Goal: Answer question/provide support: Answer question/provide support

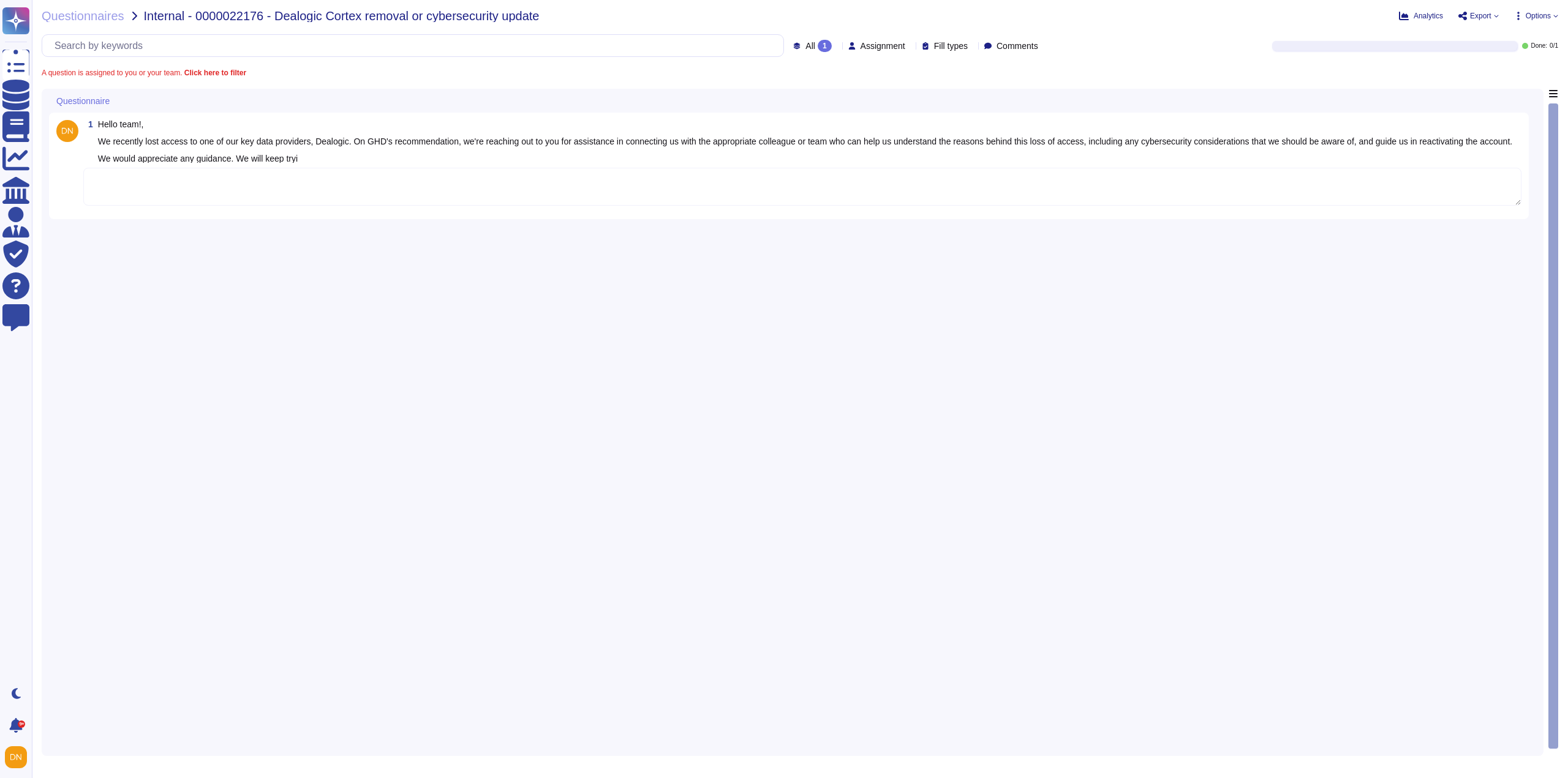
click at [332, 199] on textarea at bounding box center [802, 186] width 1438 height 38
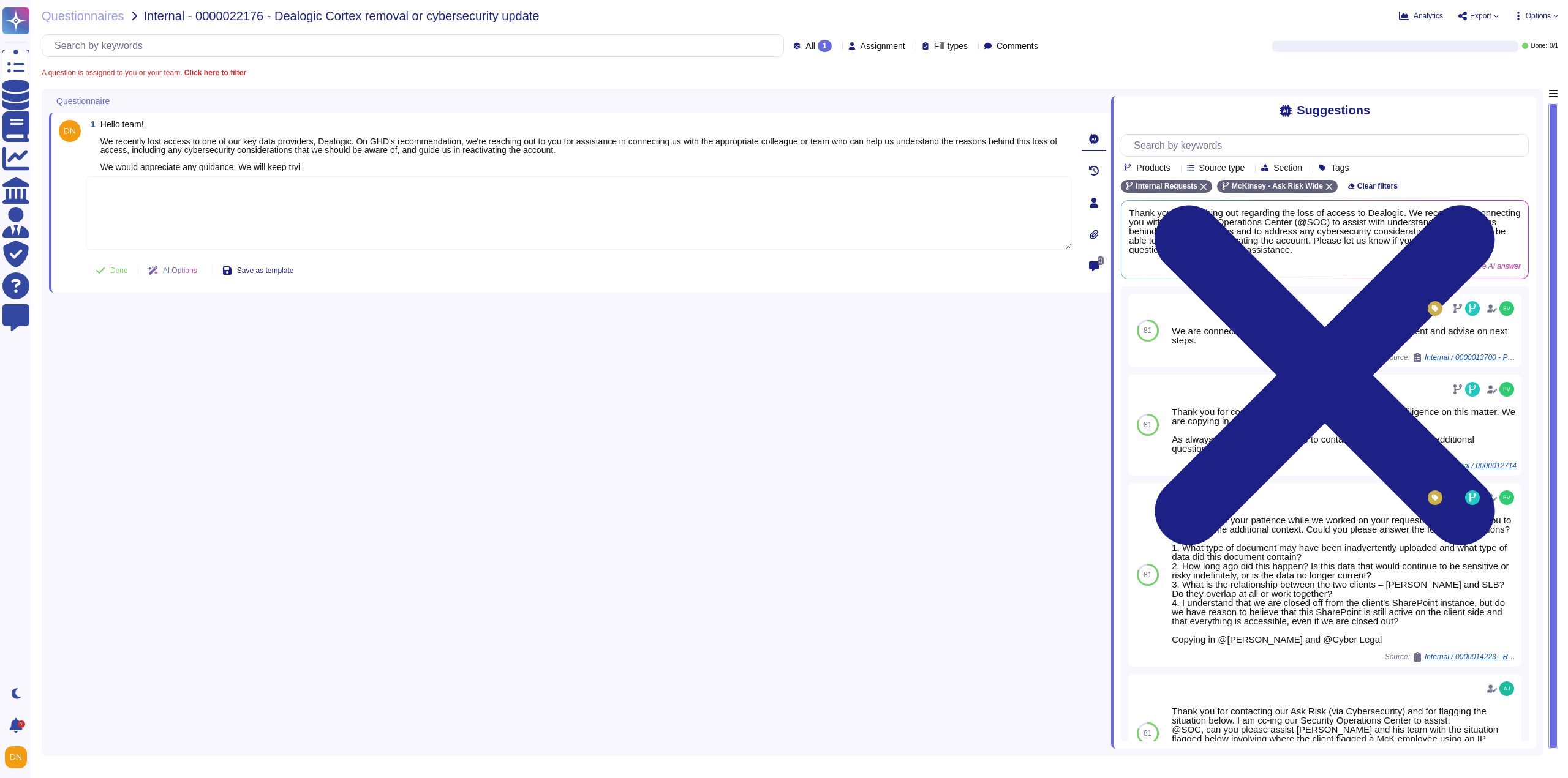
paste textarea "The issue might be caused by trying to install from 3rd party website instead o…"
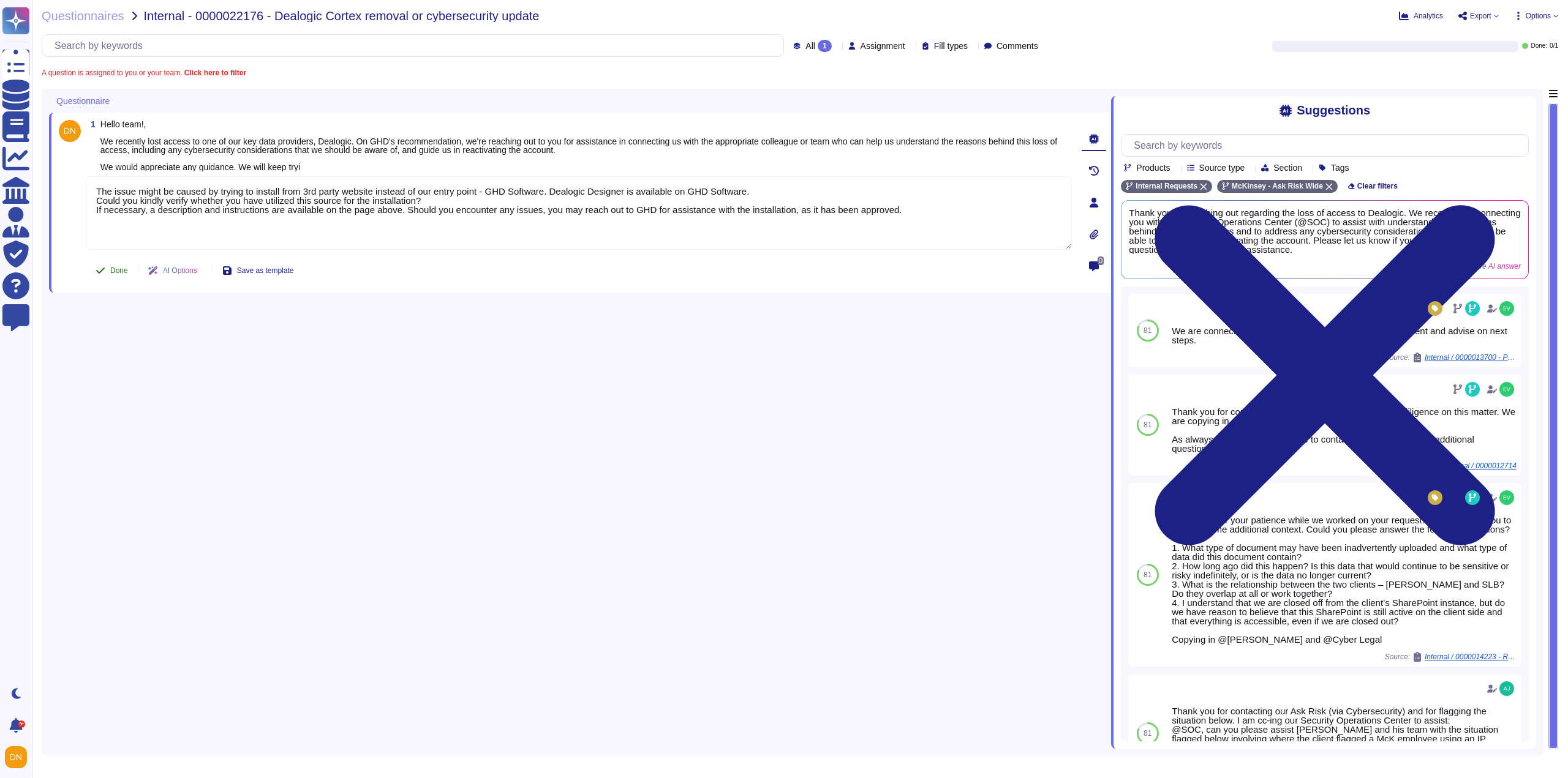
type textarea "The issue might be caused by trying to install from 3rd party website instead o…"
click at [120, 272] on span "Done" at bounding box center [119, 271] width 18 height 7
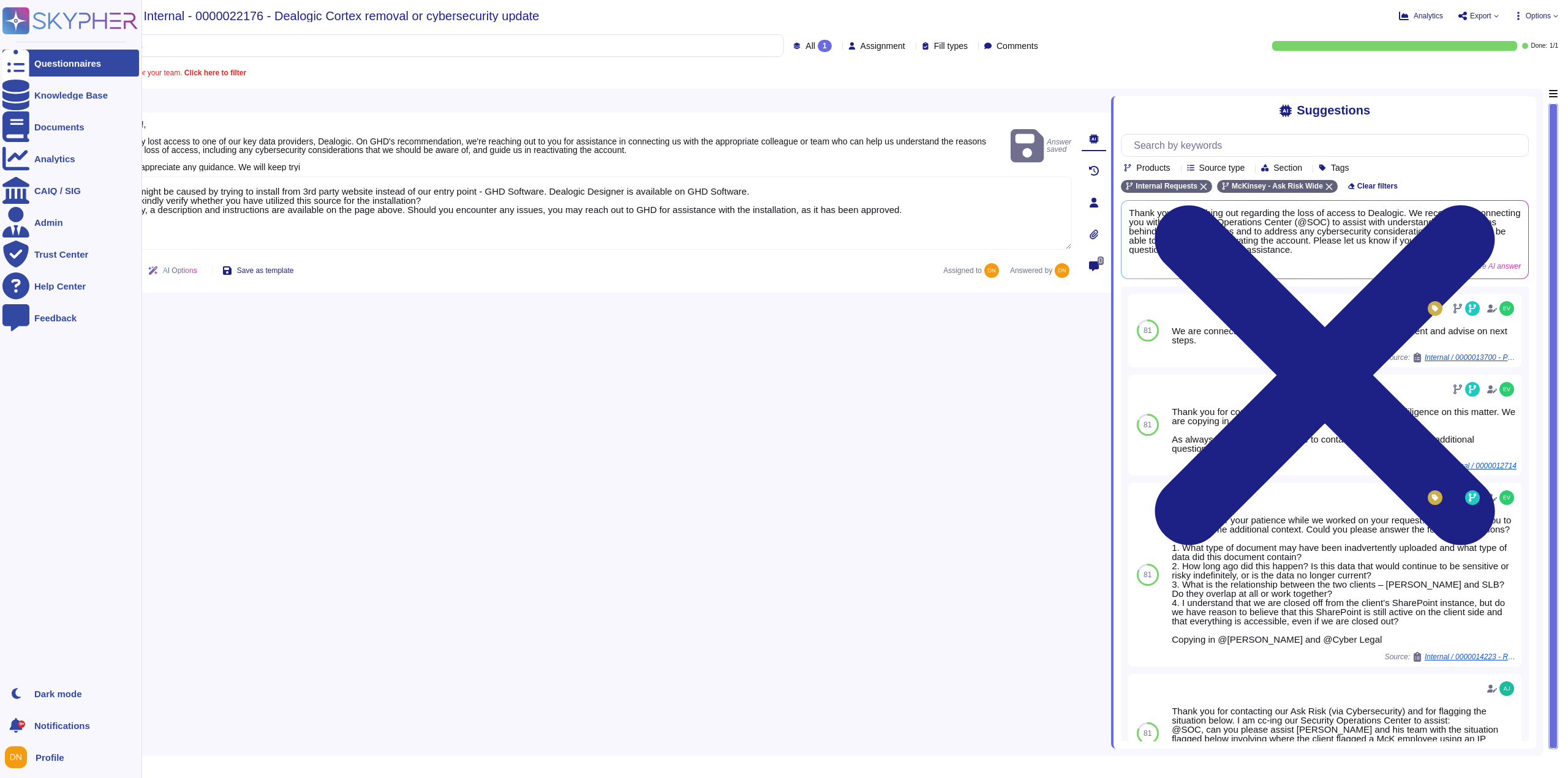
click at [27, 67] on div at bounding box center [16, 63] width 27 height 27
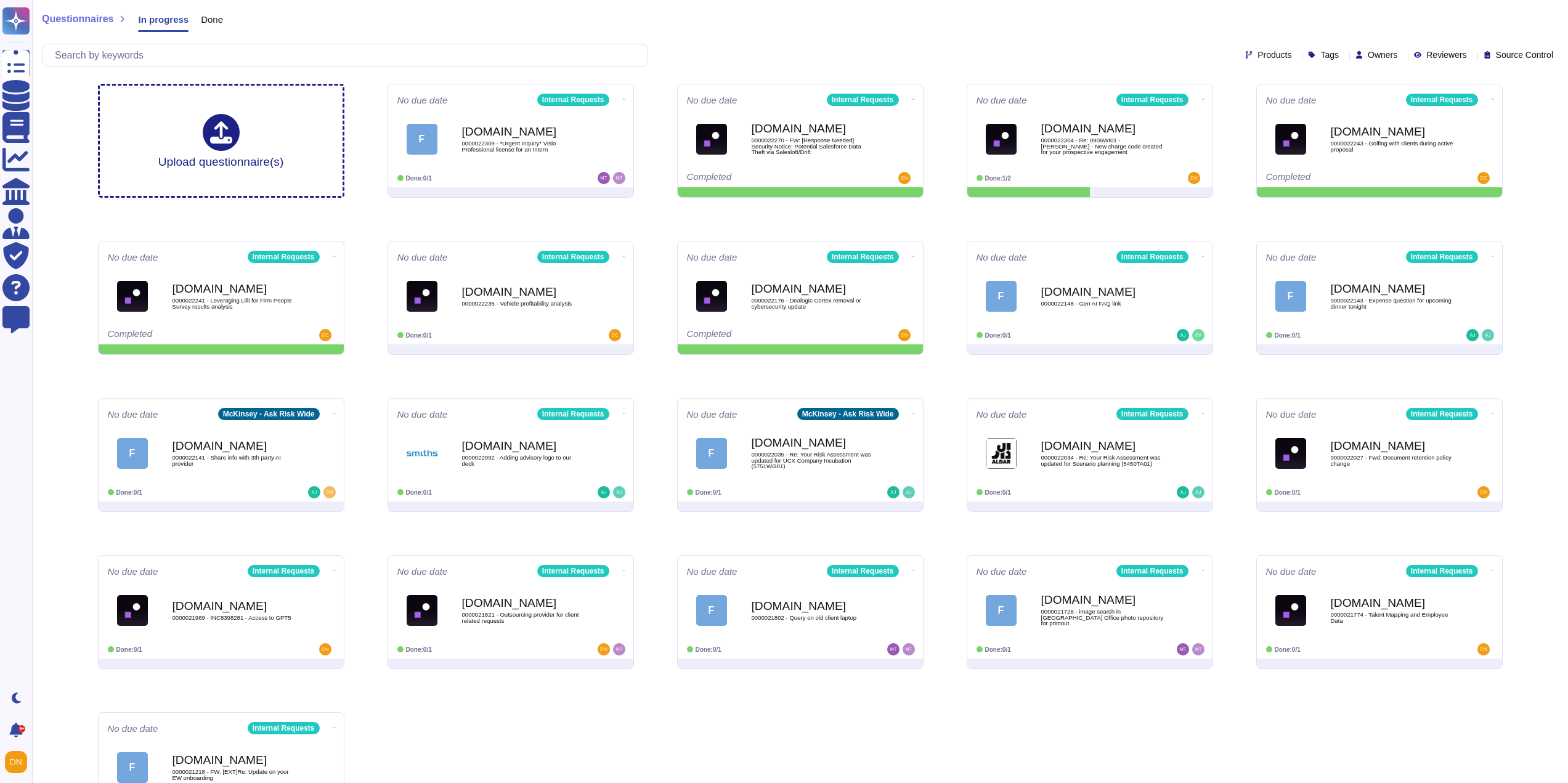
click at [1073, 63] on div "Products Tags Owners Reviewers Source Control" at bounding box center [800, 55] width 1516 height 23
click at [1185, 141] on span "Force.com 0000022304 - Re: 0906WI01 - Alex Cosmas - New charge code created for…" at bounding box center [1090, 139] width 229 height 50
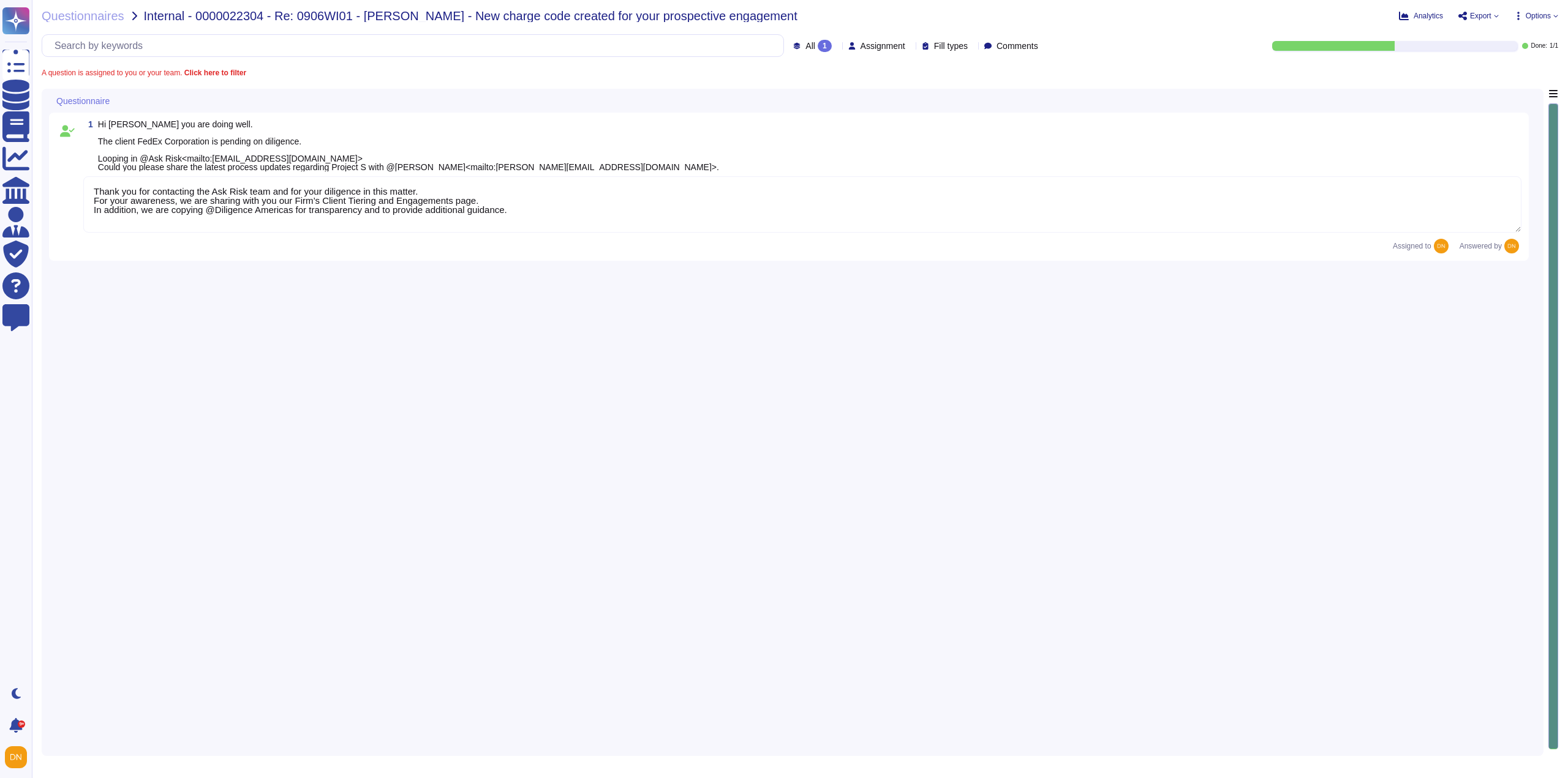
type textarea "Thank you for contacting the Ask Risk team and for your diligence in this matte…"
click at [673, 233] on textarea "Thank you for contacting the Ask Risk team and for your diligence in this matte…" at bounding box center [802, 204] width 1438 height 57
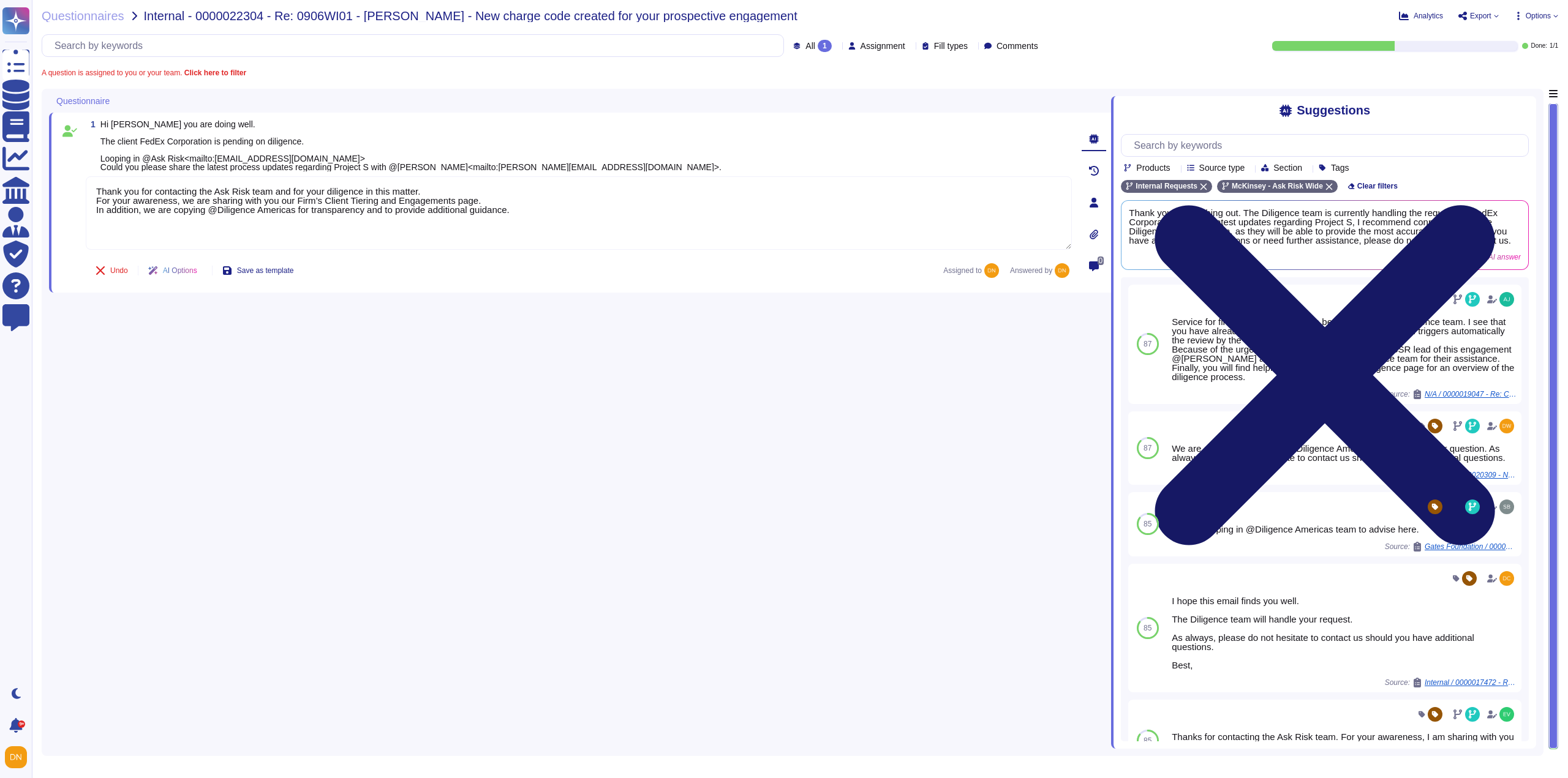
click at [1521, 112] on icon at bounding box center [1325, 376] width 408 height 544
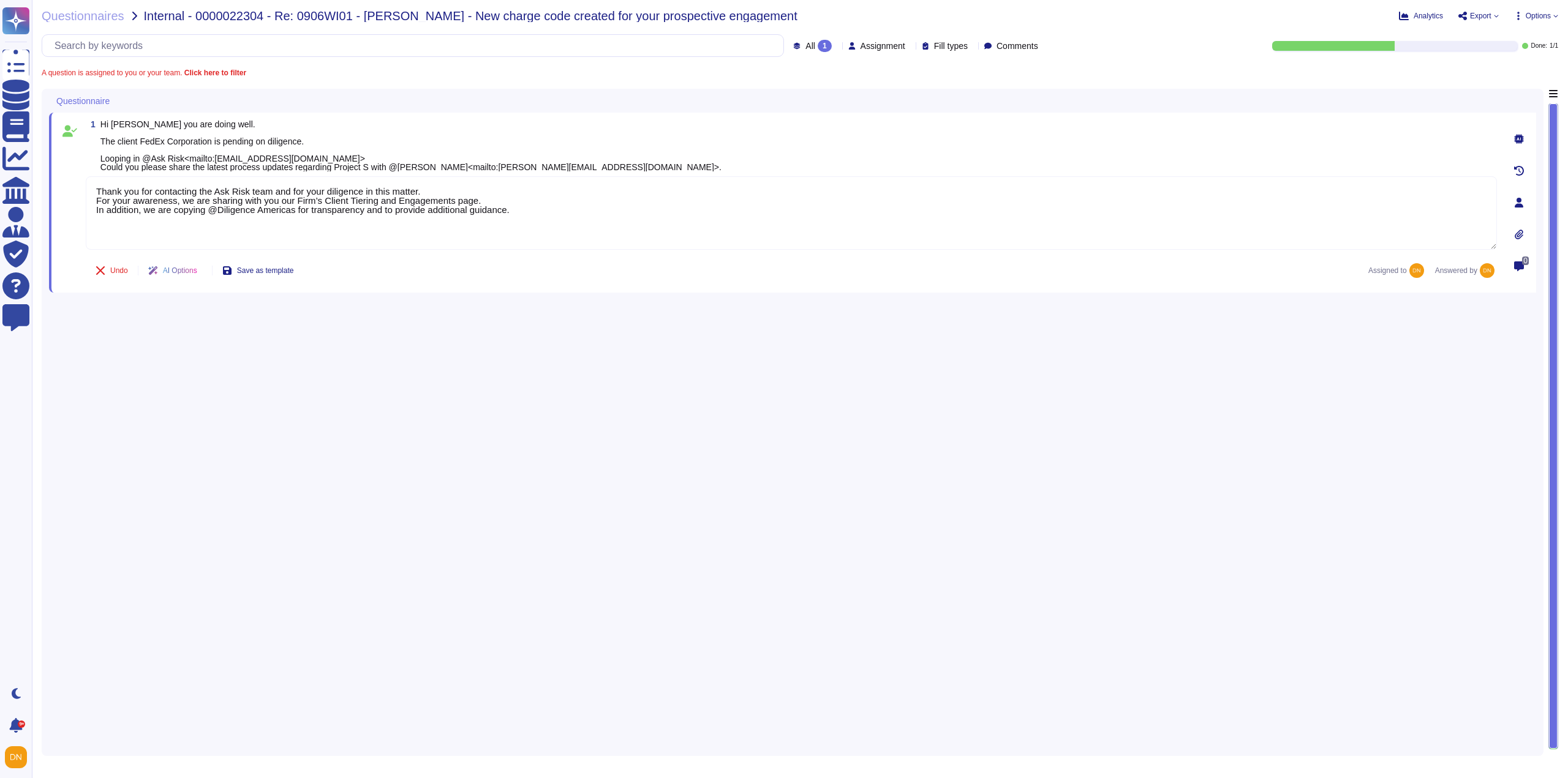
click at [125, 99] on div "Questionnaire" at bounding box center [707, 101] width 1316 height 24
click at [117, 102] on icon at bounding box center [117, 102] width 0 height 0
click at [141, 142] on span "Skip this section" at bounding box center [161, 146] width 66 height 11
click at [196, 221] on span "Skip visible questions" at bounding box center [172, 220] width 88 height 11
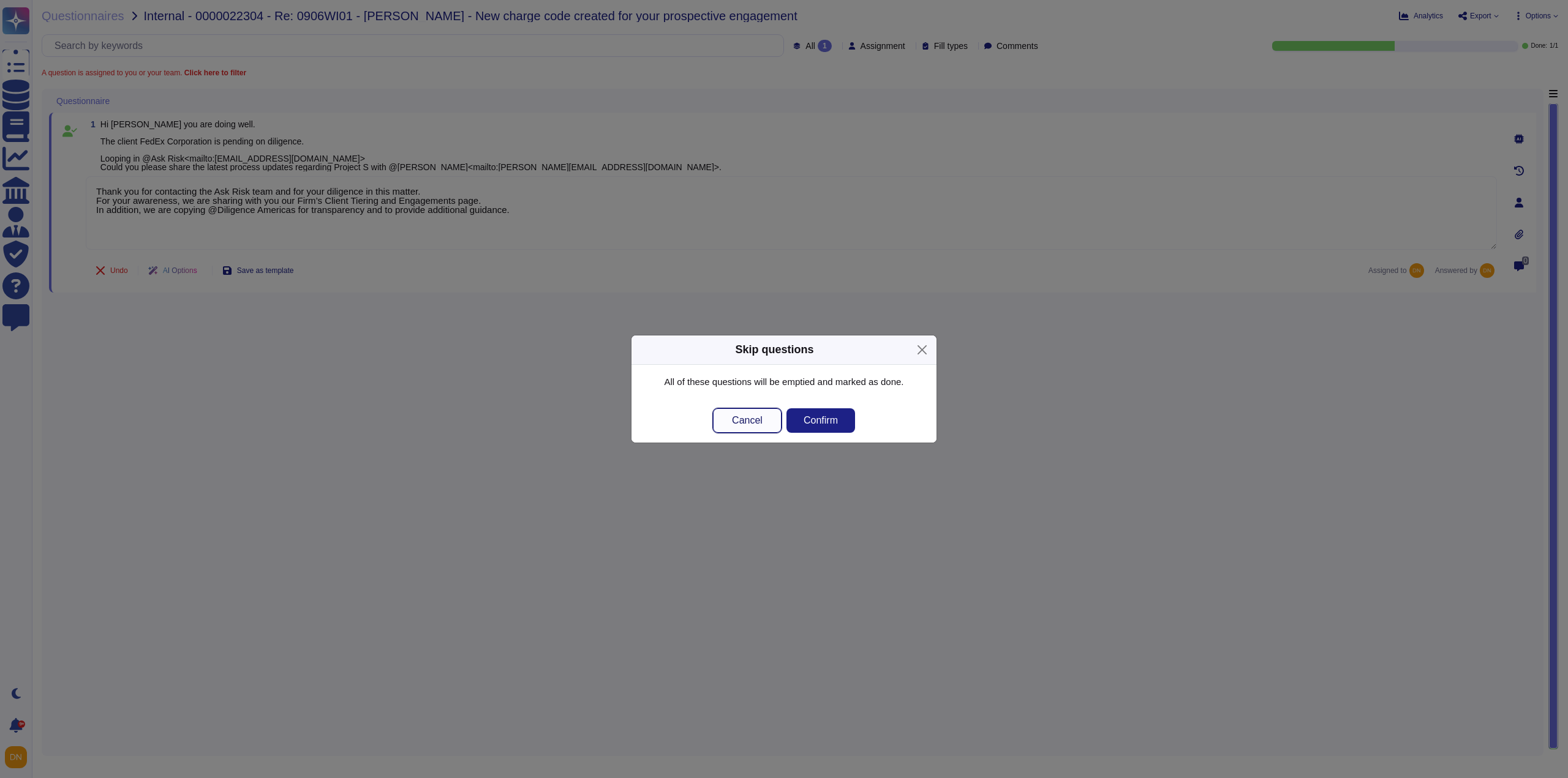
click at [759, 425] on span "Cancel" at bounding box center [747, 420] width 31 height 10
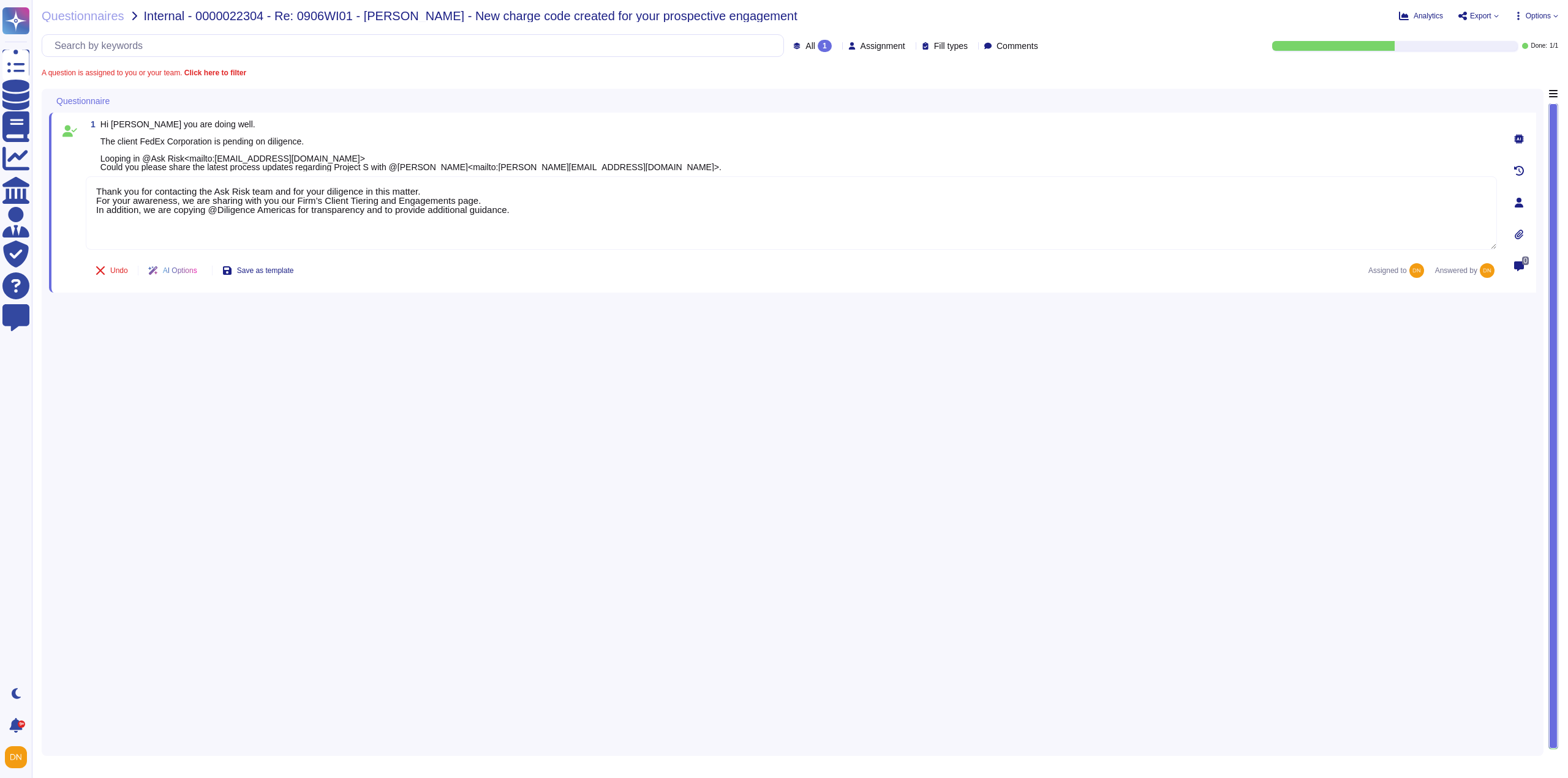
click at [806, 48] on span "All 1" at bounding box center [818, 46] width 26 height 12
click at [798, 112] on span "Done" at bounding box center [788, 108] width 22 height 11
click at [794, 43] on span "Done" at bounding box center [804, 46] width 20 height 9
click at [794, 68] on div "All 1" at bounding box center [816, 77] width 109 height 27
click at [1519, 44] on div "Done: 1 / 1" at bounding box center [1308, 46] width 500 height 10
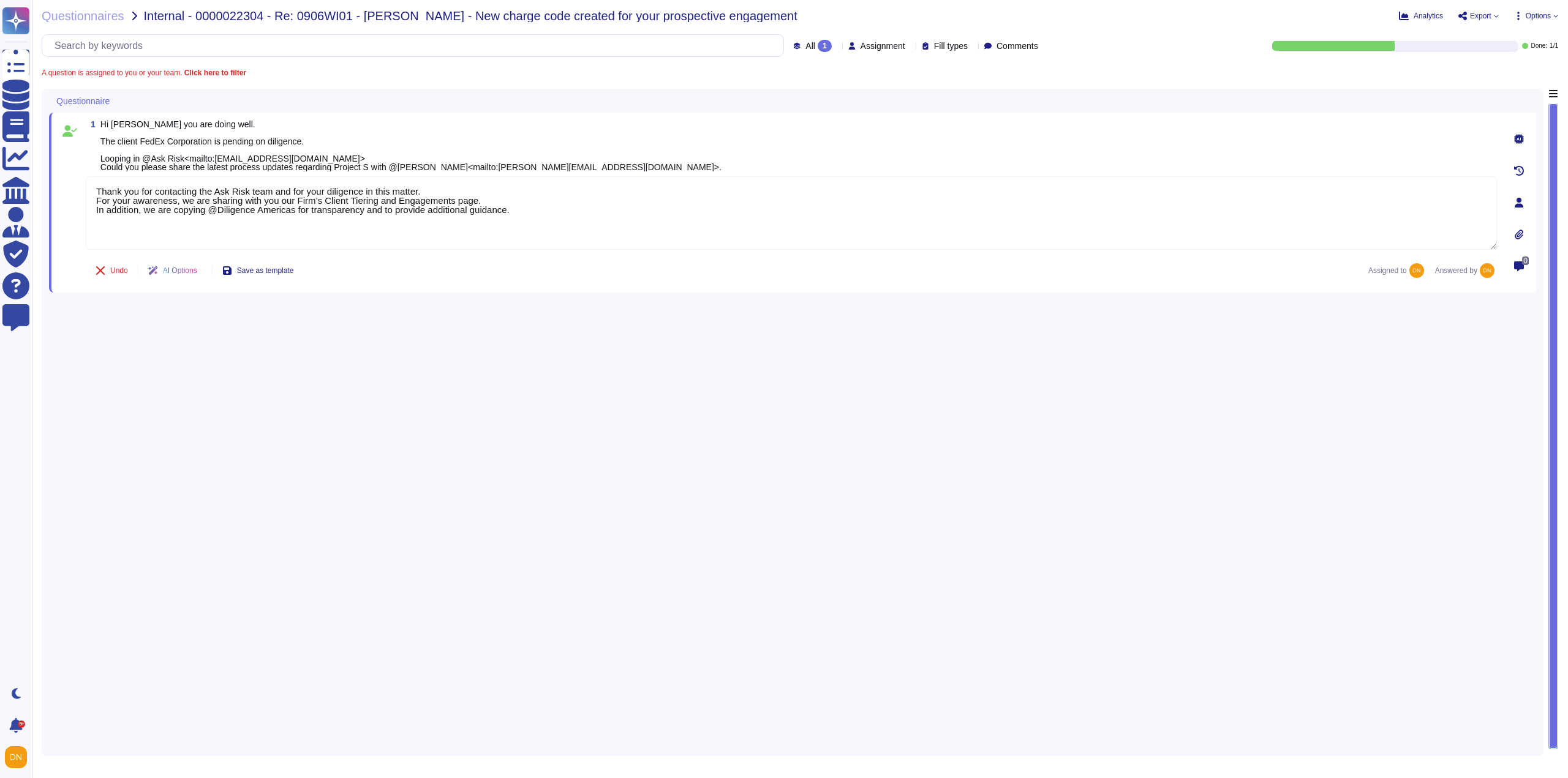
click at [1458, 275] on span "Answered by" at bounding box center [1457, 271] width 43 height 7
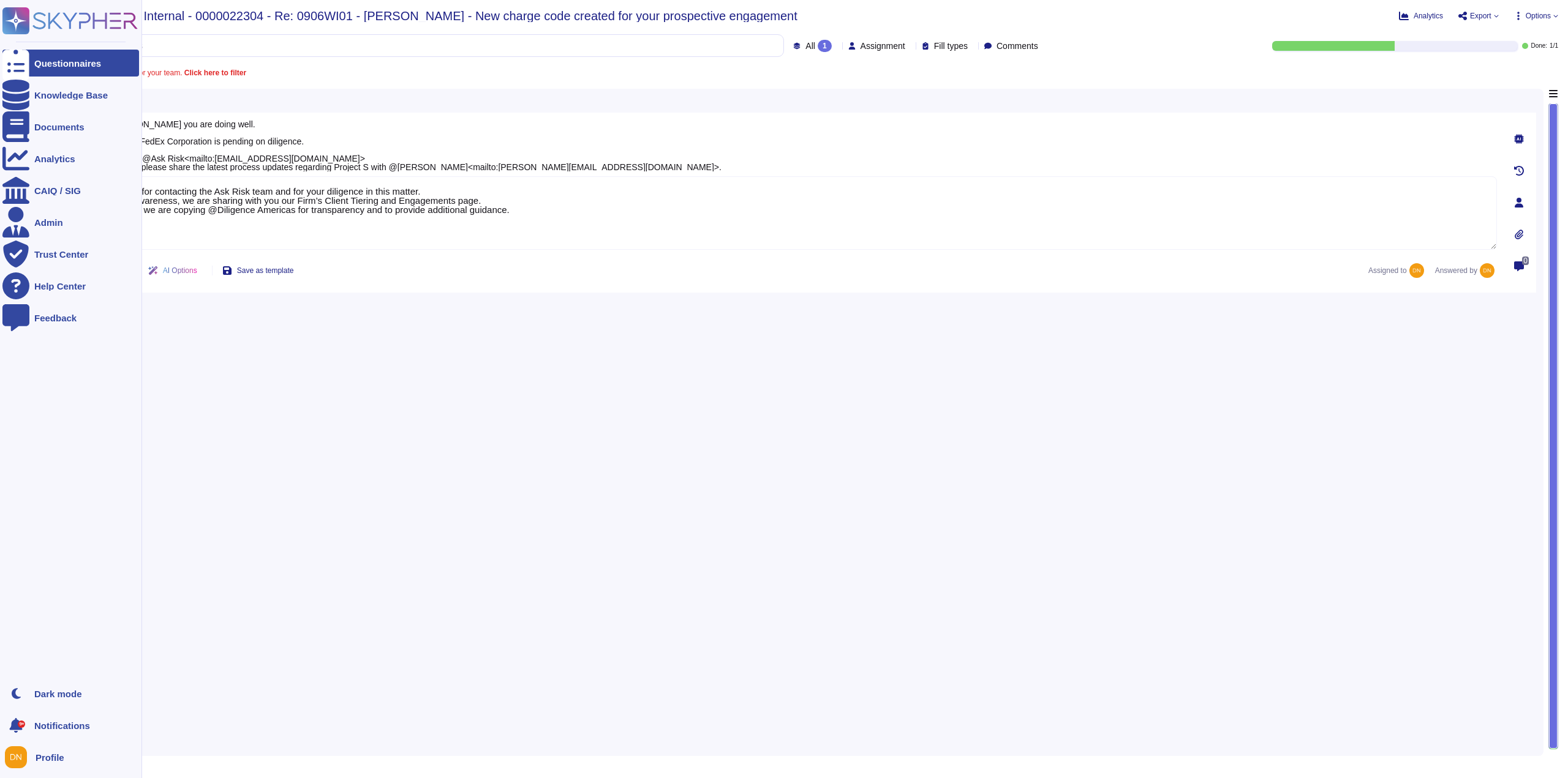
click at [19, 64] on icon at bounding box center [16, 63] width 27 height 36
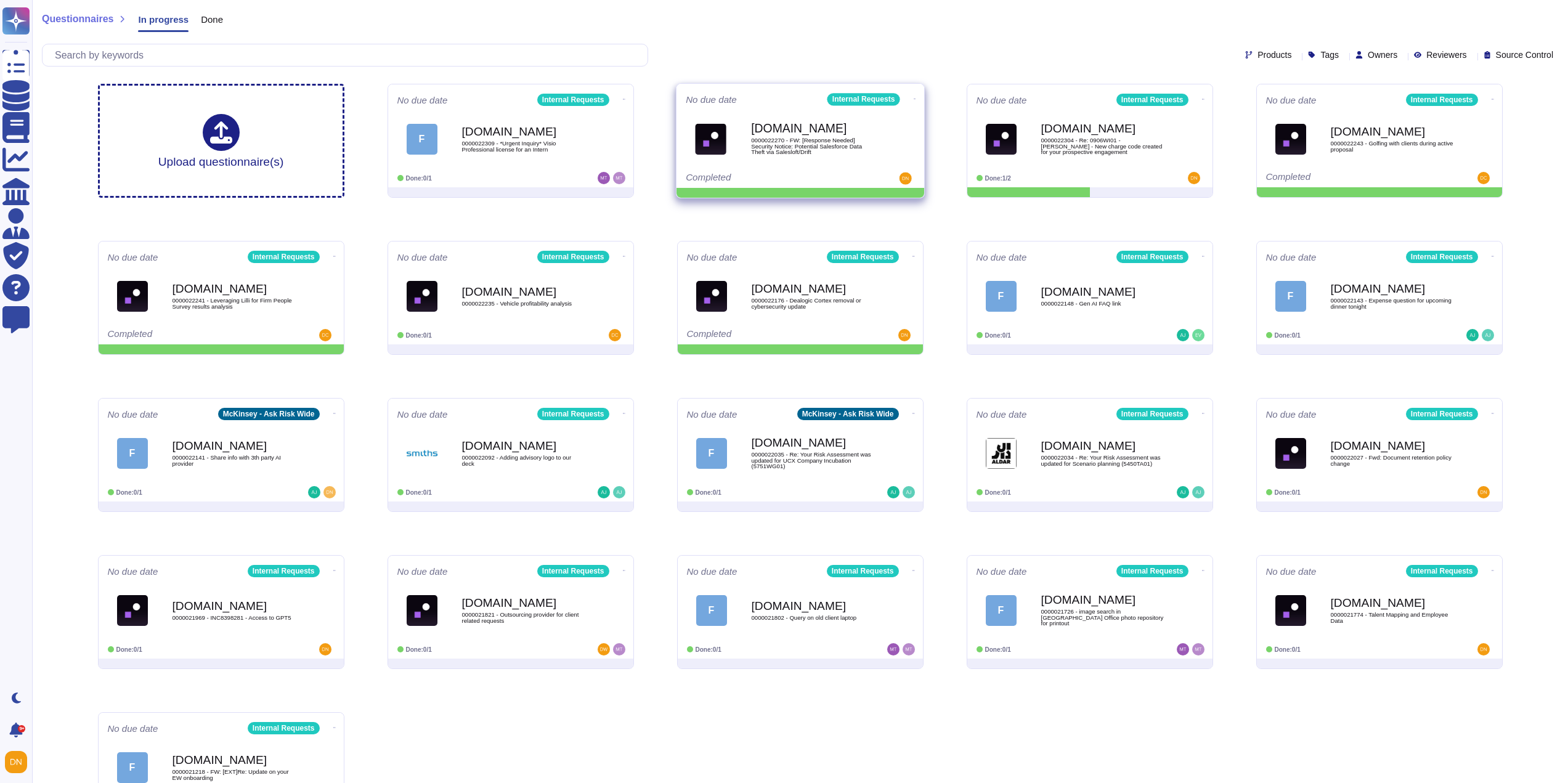
click at [913, 98] on icon at bounding box center [914, 98] width 3 height 1
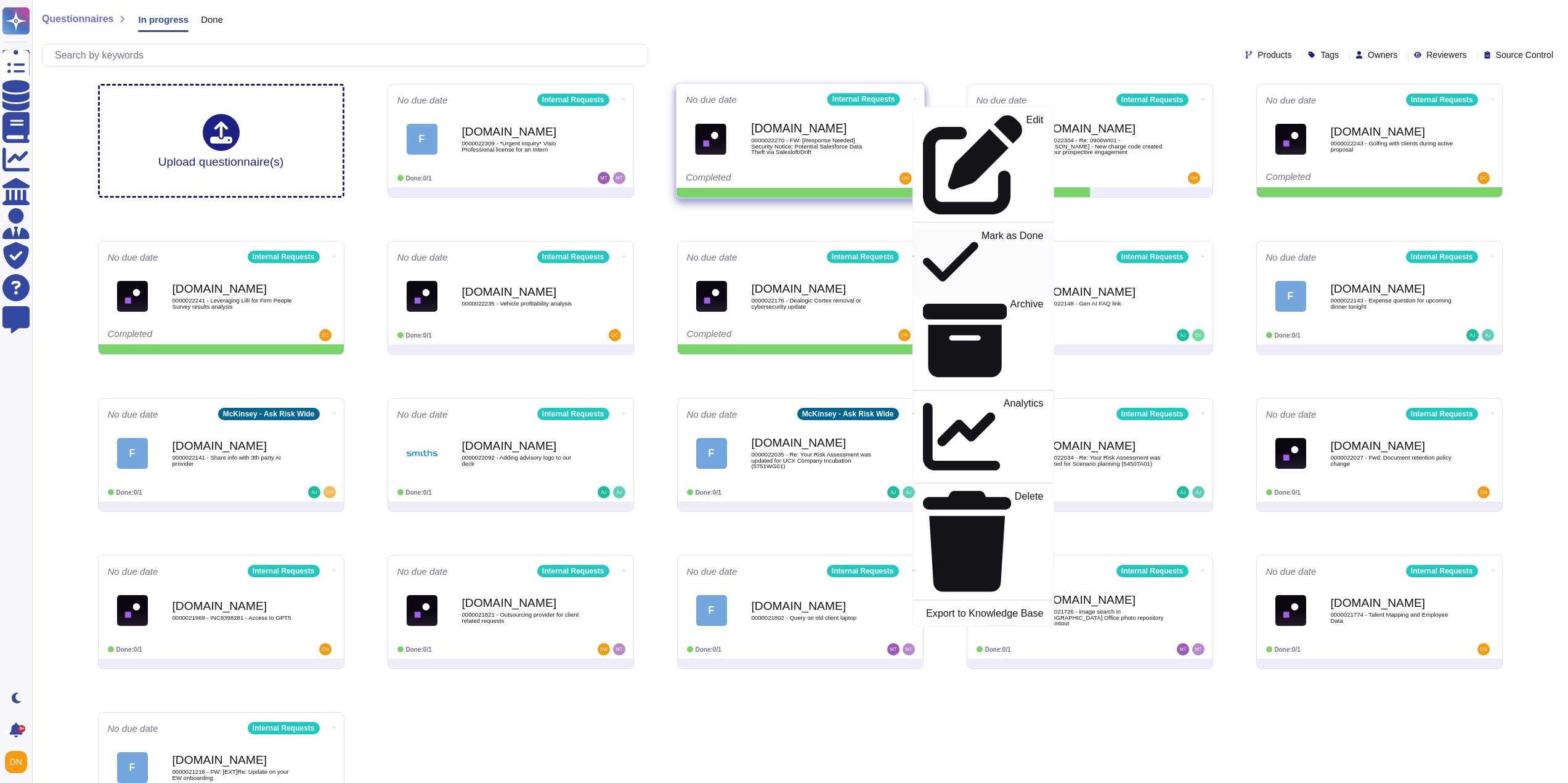
click at [981, 230] on p "Mark as Done" at bounding box center [1011, 262] width 62 height 63
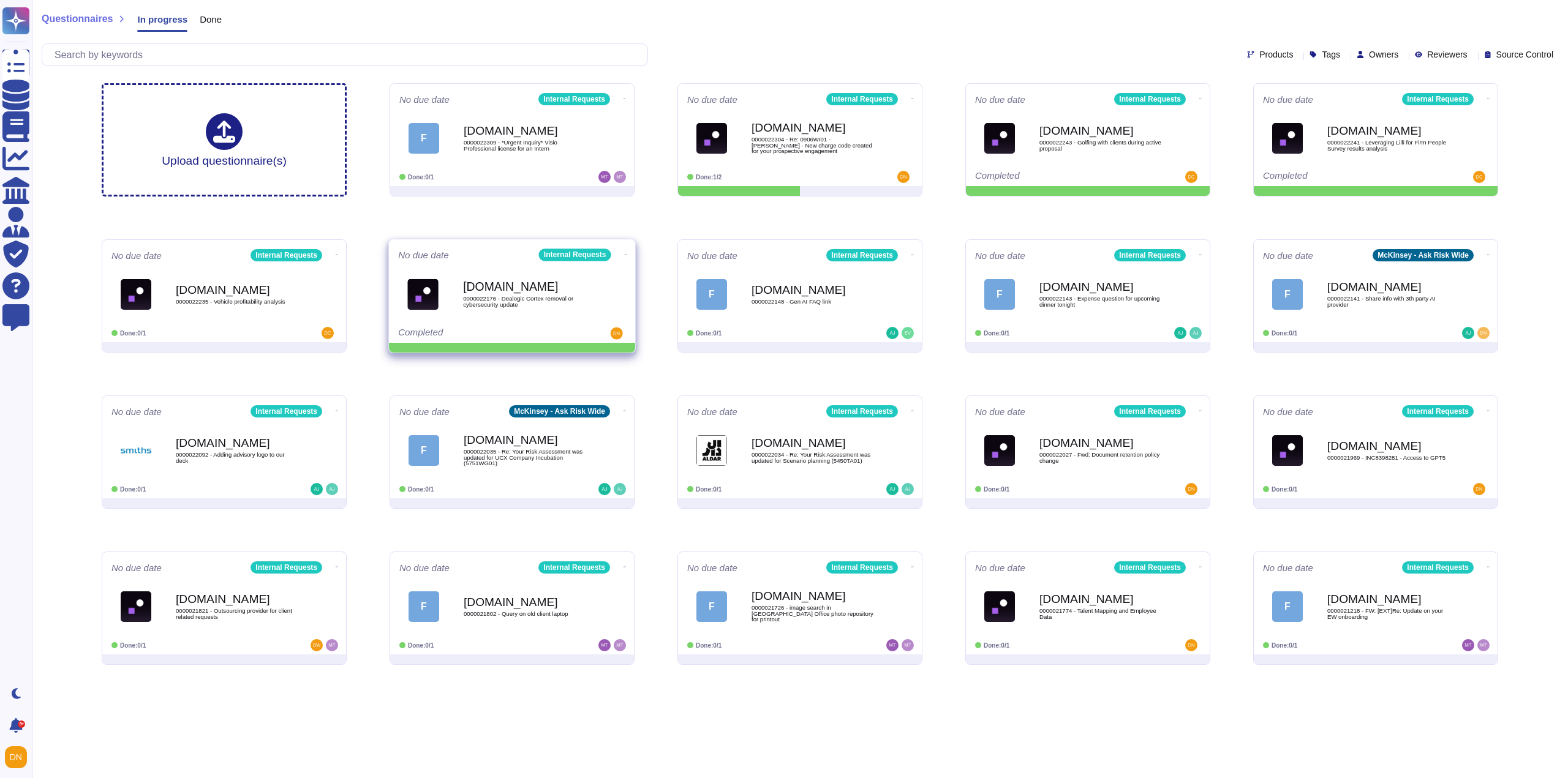
click at [625, 253] on icon at bounding box center [626, 254] width 3 height 3
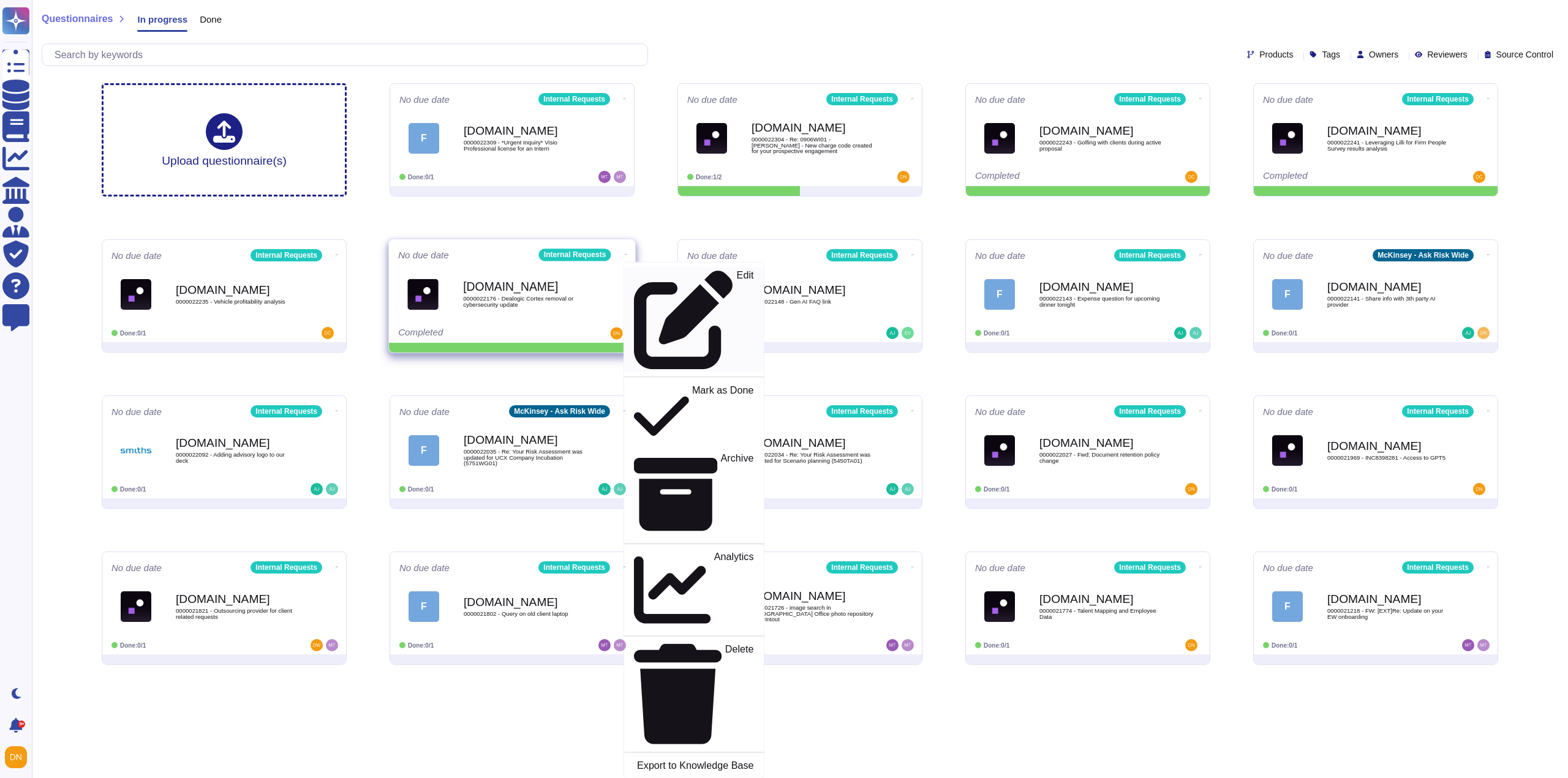
click at [634, 270] on icon at bounding box center [684, 320] width 100 height 100
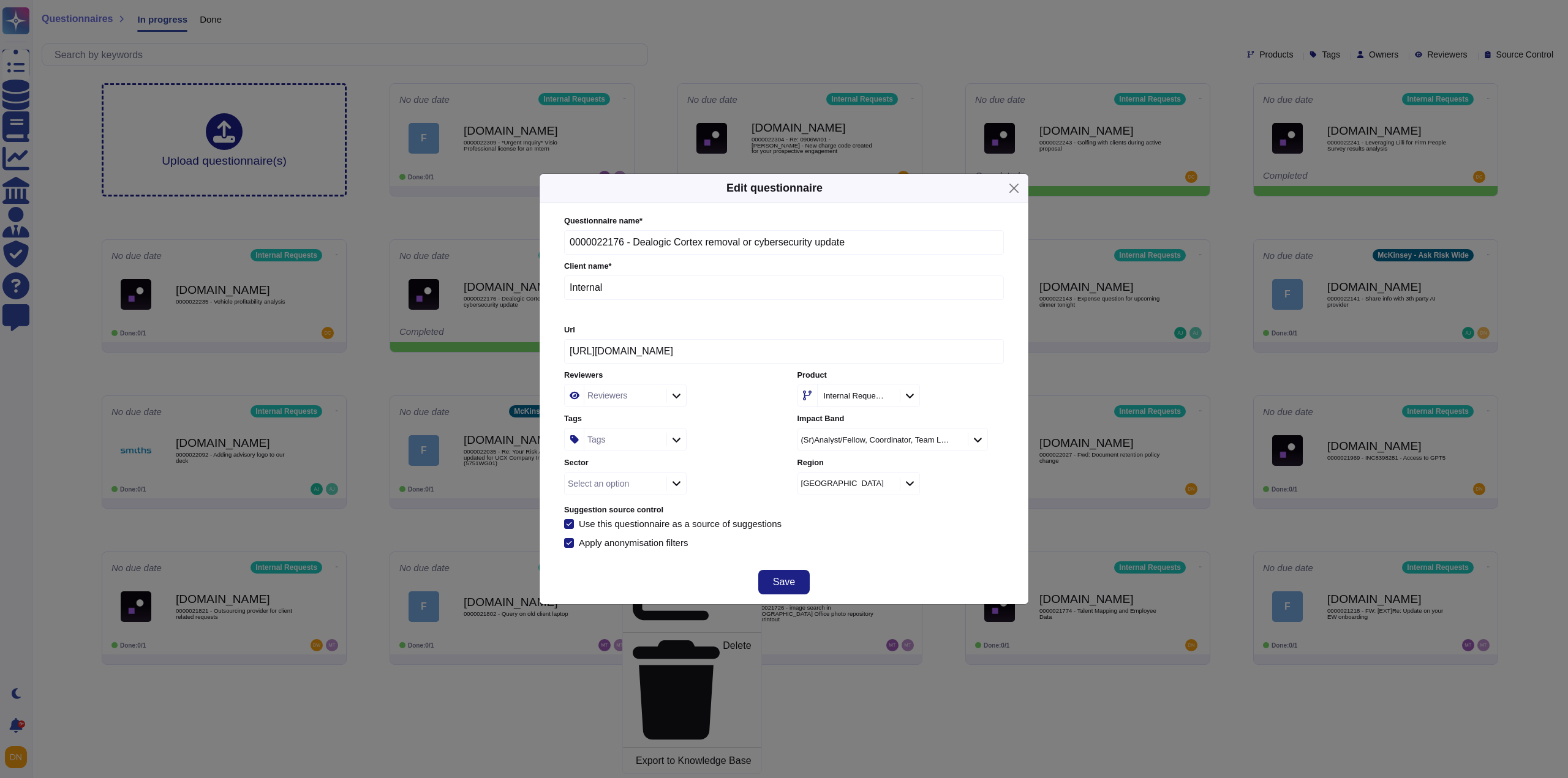
click at [587, 440] on div "Tags" at bounding box center [624, 440] width 79 height 22
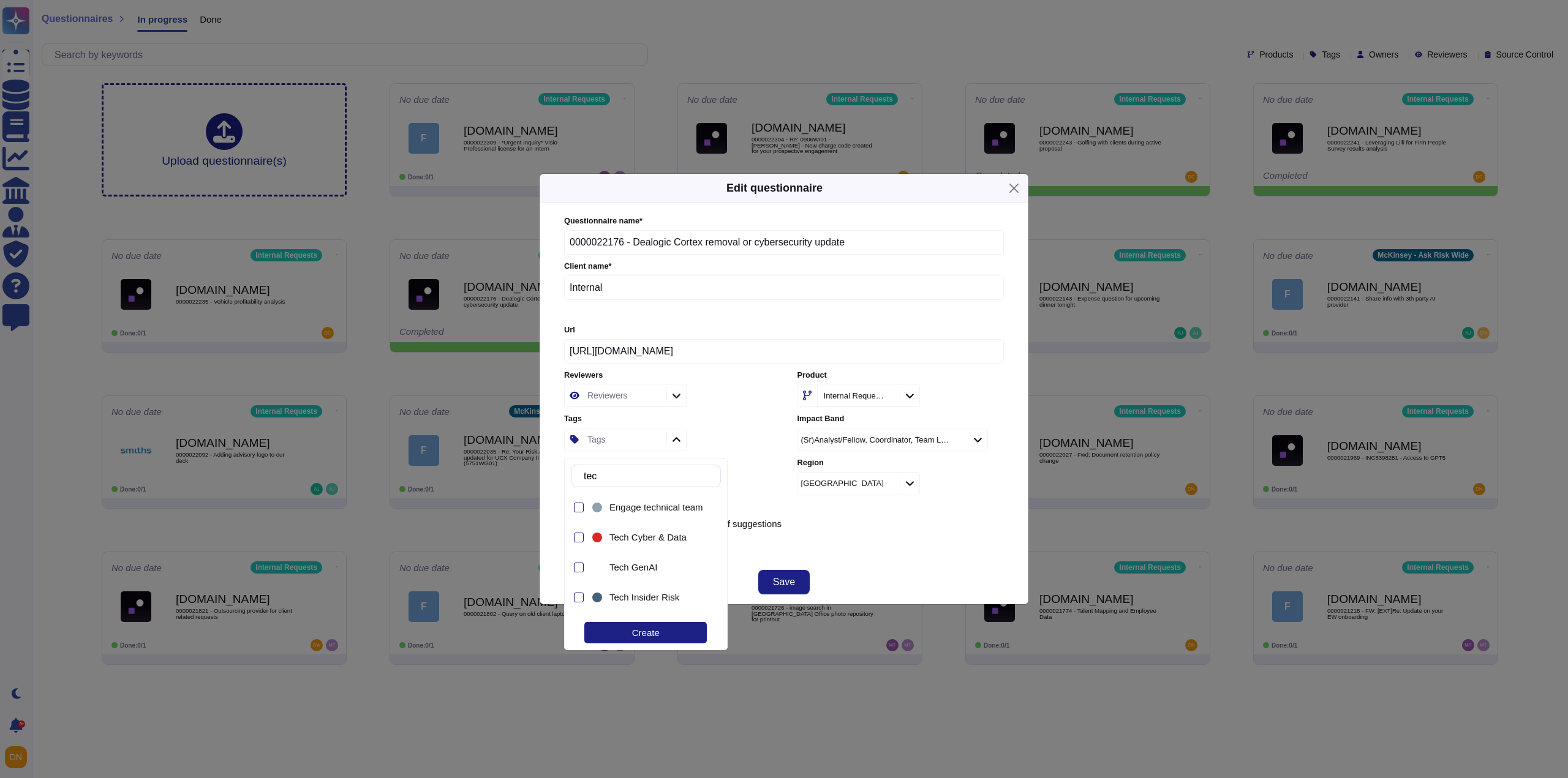
type input "tech"
click at [645, 539] on span "Tech Cyber & Data" at bounding box center [648, 537] width 77 height 11
click at [889, 543] on div "Apply anonymisation filters" at bounding box center [784, 543] width 440 height 10
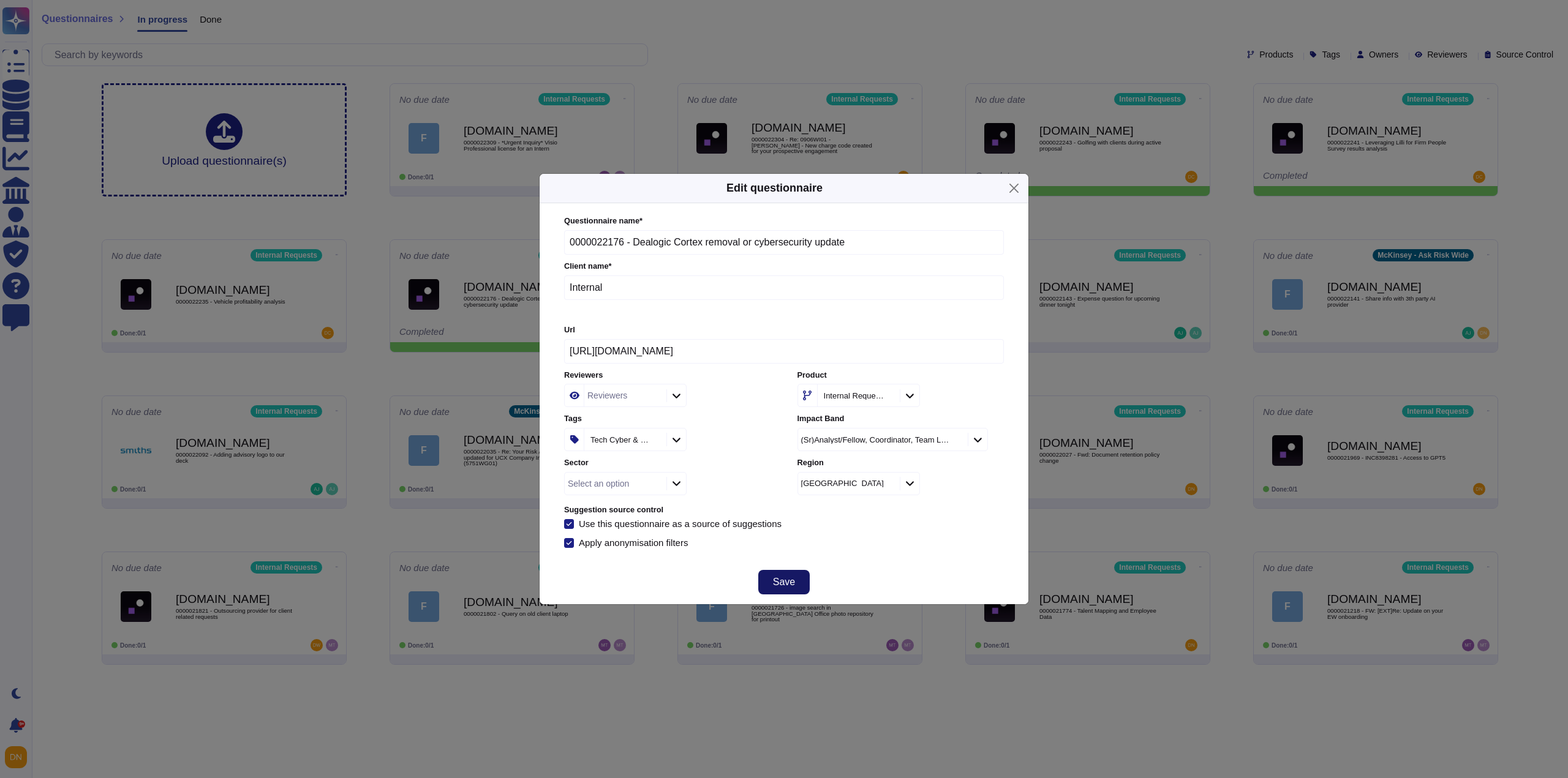
click at [799, 584] on button "Save" at bounding box center [784, 582] width 51 height 25
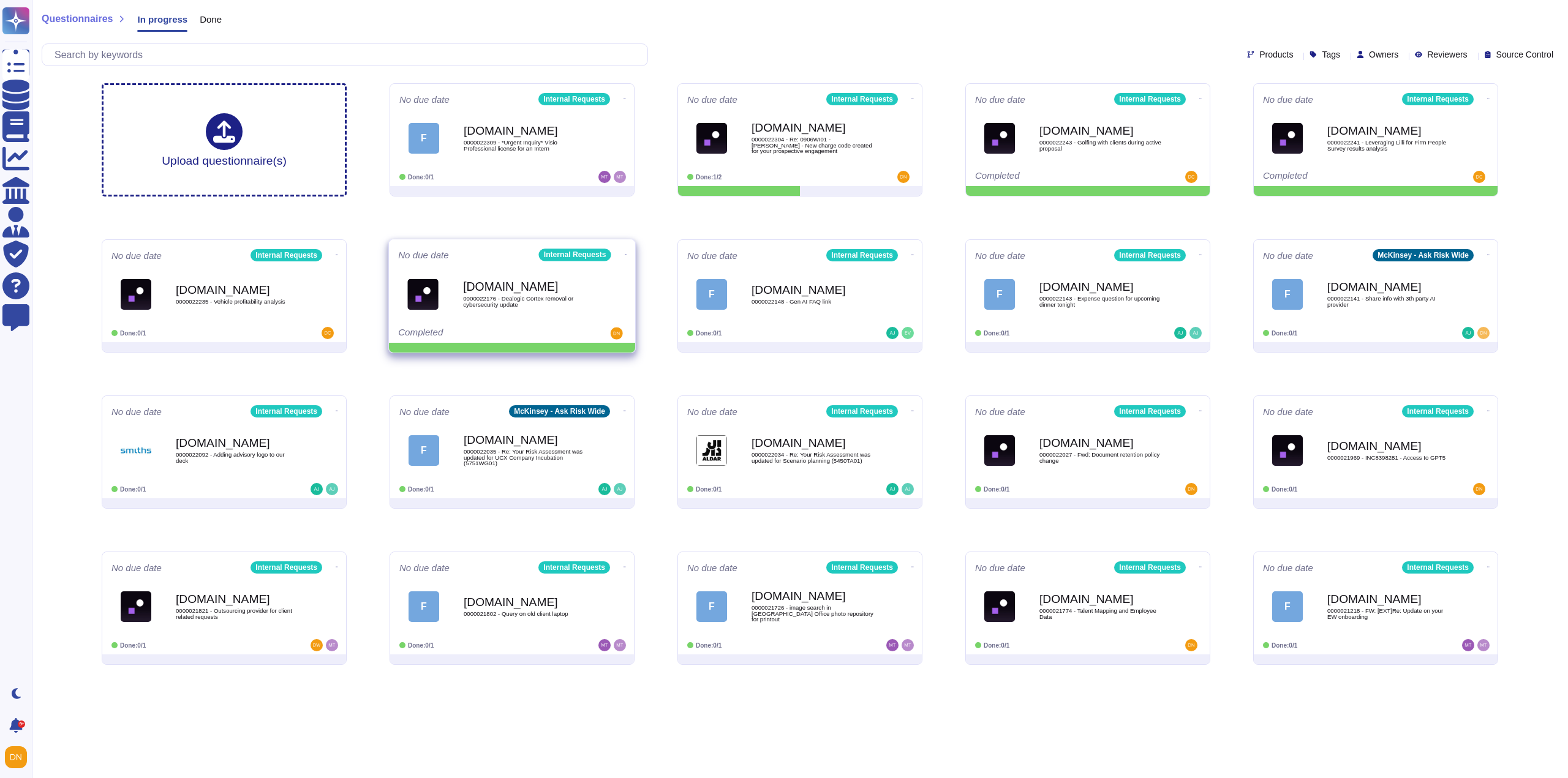
click at [625, 252] on span at bounding box center [625, 253] width 5 height 13
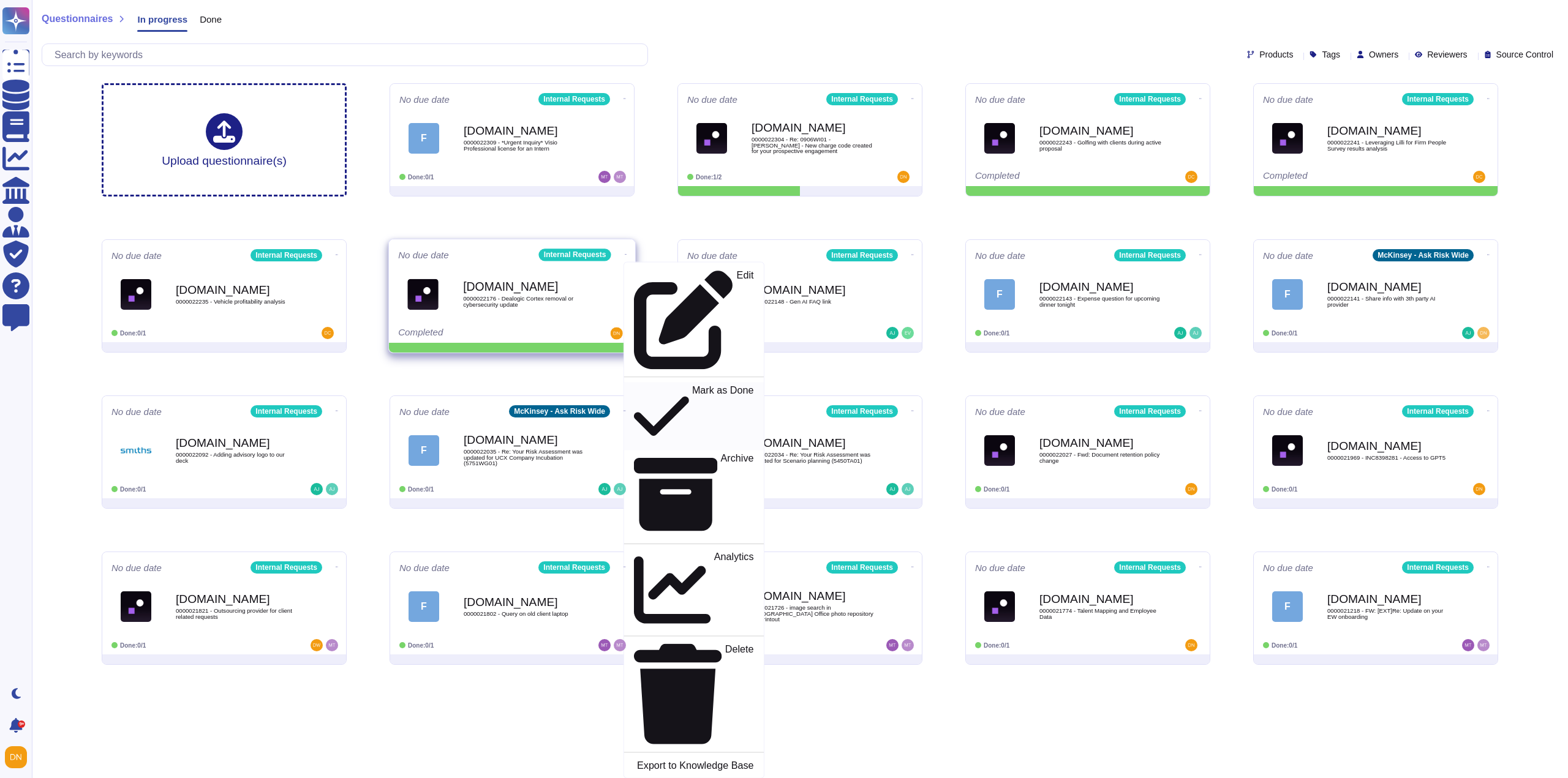
click at [693, 385] on p "Mark as Done" at bounding box center [723, 416] width 62 height 63
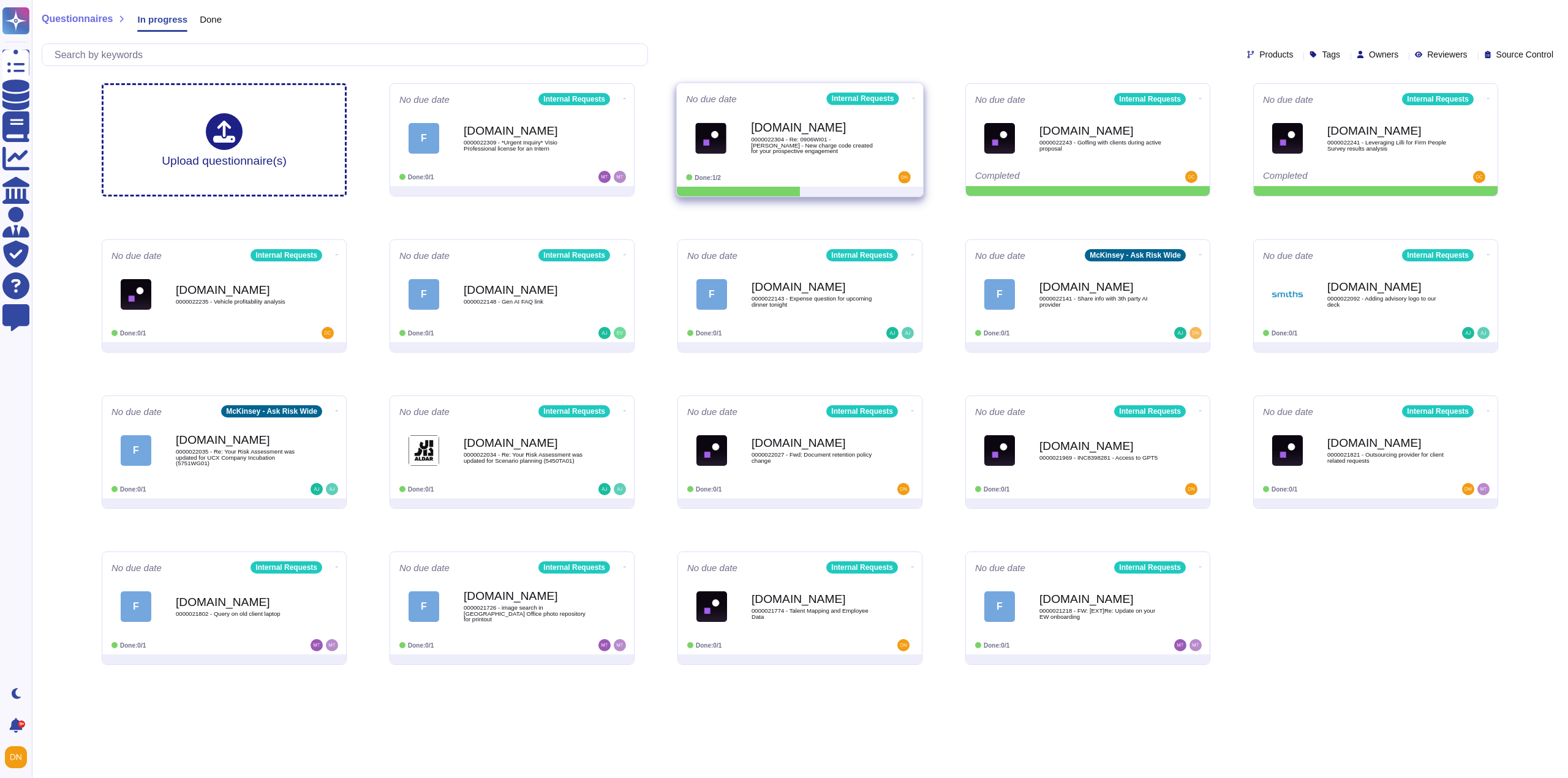
click at [913, 100] on icon at bounding box center [914, 98] width 3 height 3
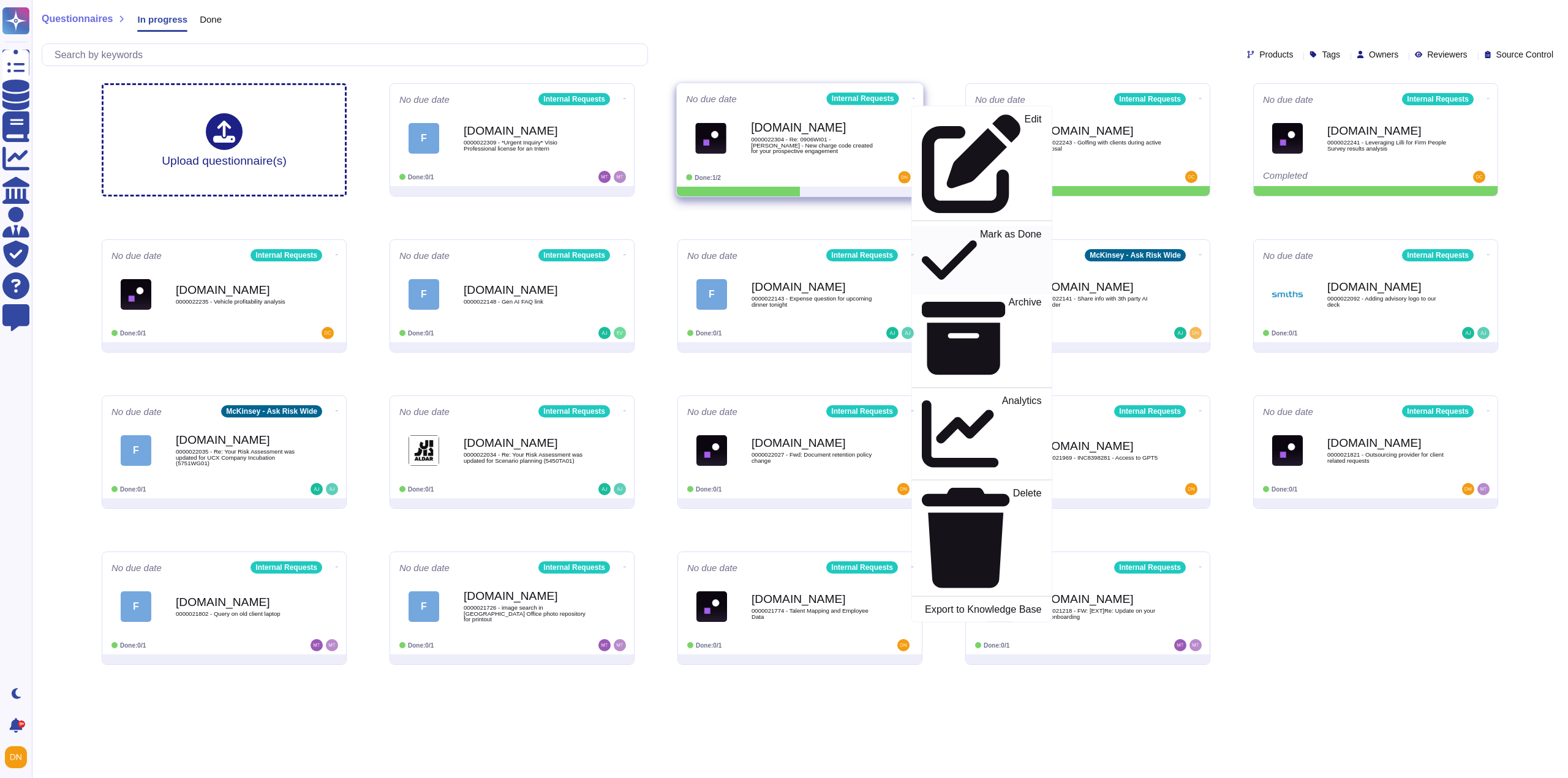
click at [931, 226] on link "Mark as Done" at bounding box center [982, 260] width 140 height 68
